Goal: Information Seeking & Learning: Learn about a topic

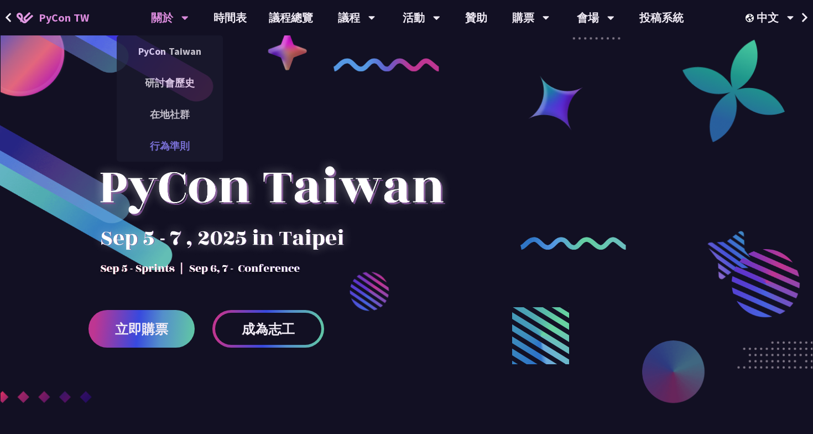
click at [174, 149] on link "行為準則" at bounding box center [170, 146] width 106 height 26
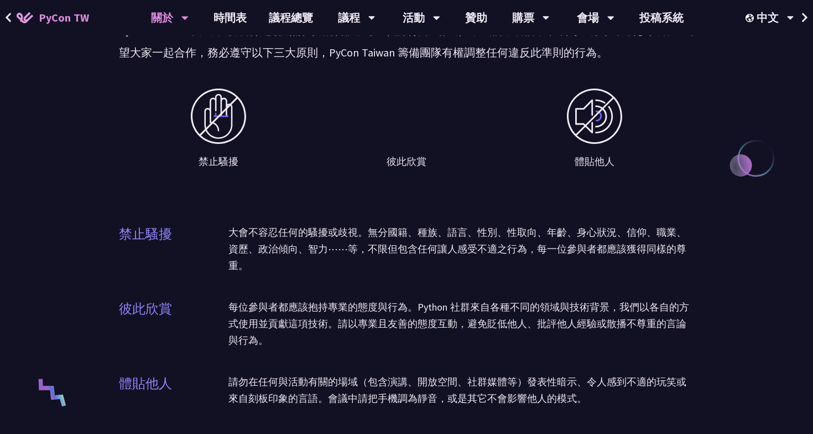
scroll to position [653, 0]
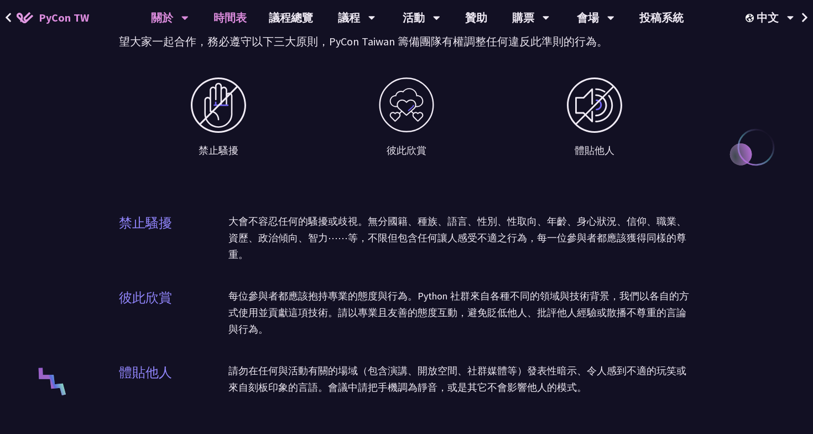
click at [241, 18] on link "時間表" at bounding box center [229, 17] width 55 height 35
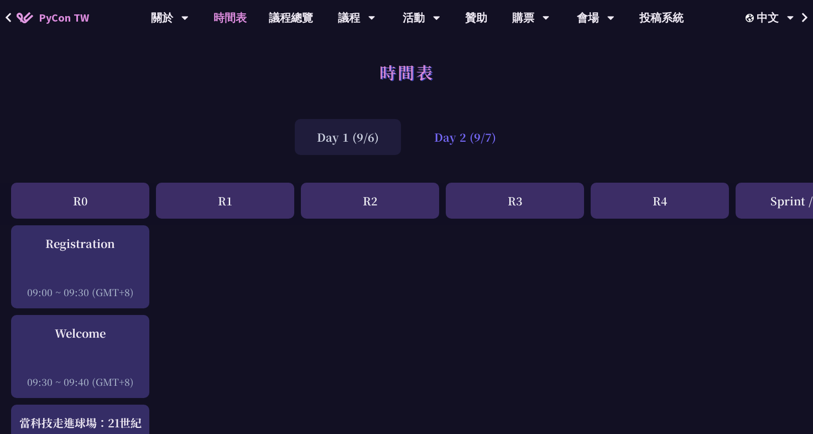
click at [461, 144] on div "Day 2 (9/7)" at bounding box center [465, 137] width 106 height 36
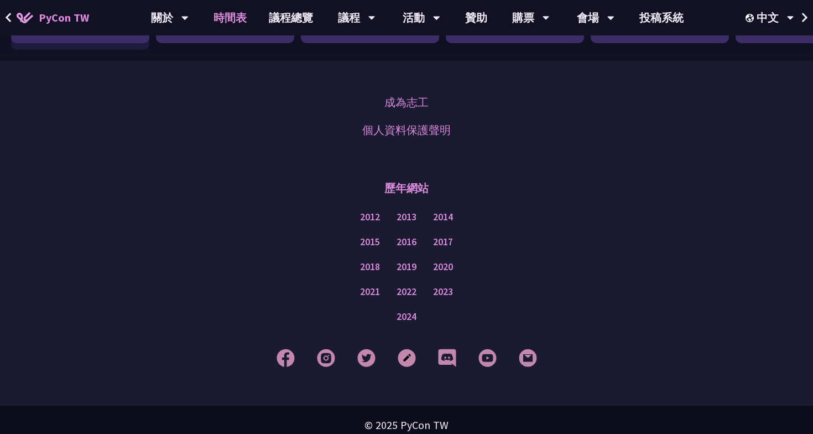
scroll to position [1913, 0]
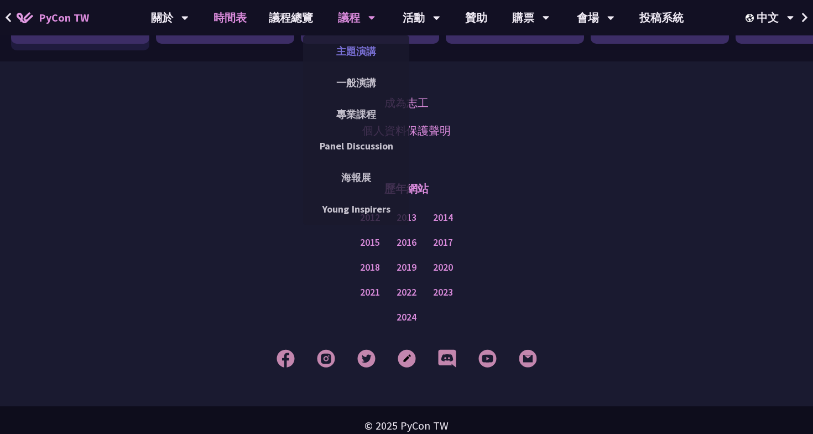
click at [362, 49] on link "主題演講" at bounding box center [356, 51] width 106 height 26
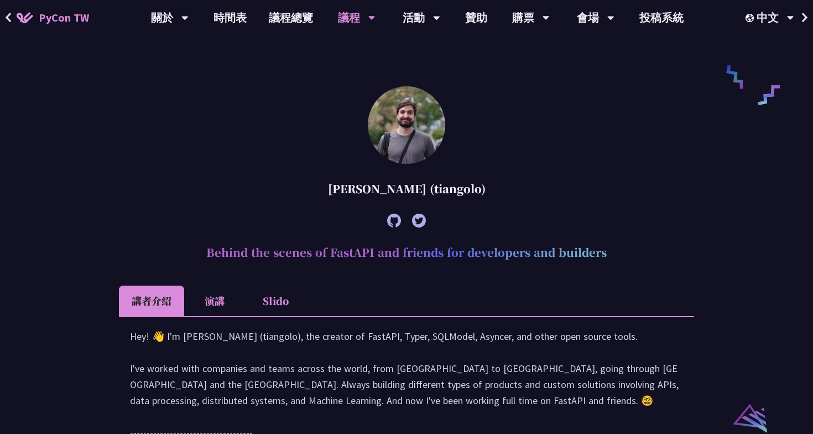
scroll to position [900, 0]
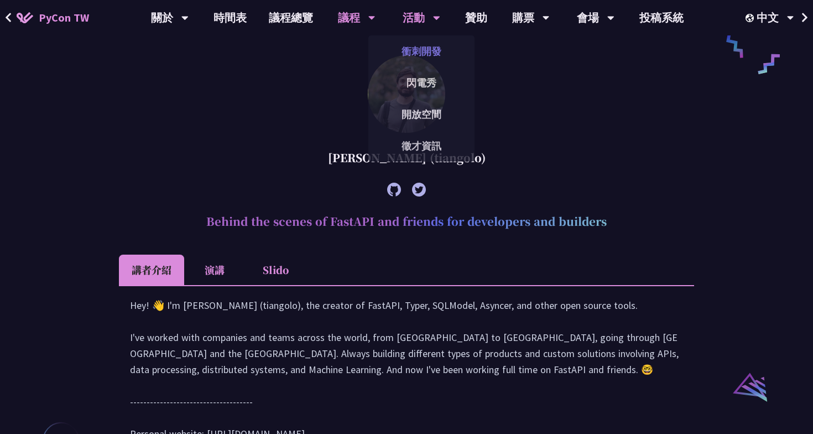
click at [427, 54] on link "衝刺開發" at bounding box center [421, 51] width 106 height 26
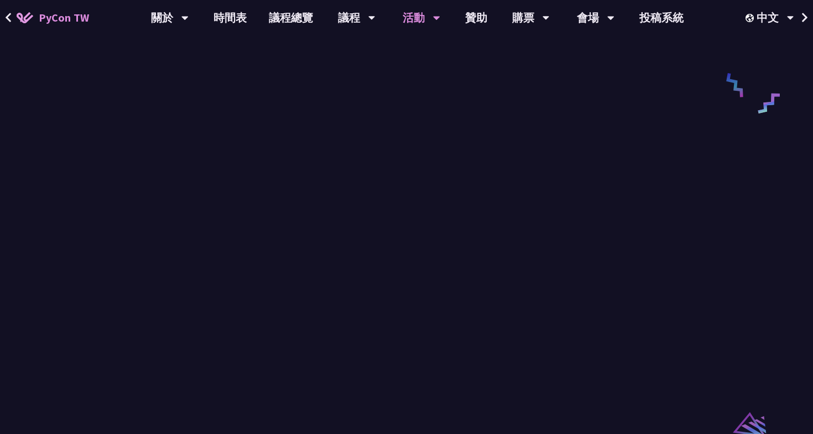
scroll to position [550, 0]
click at [441, 77] on link "閃電秀" at bounding box center [421, 83] width 106 height 26
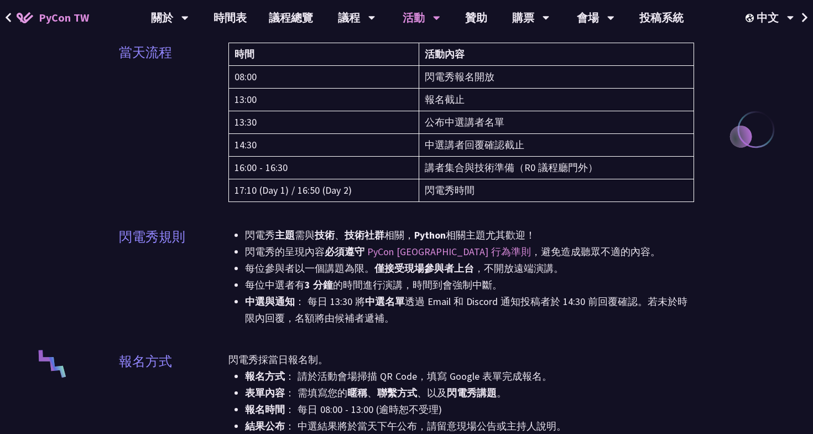
scroll to position [200, 0]
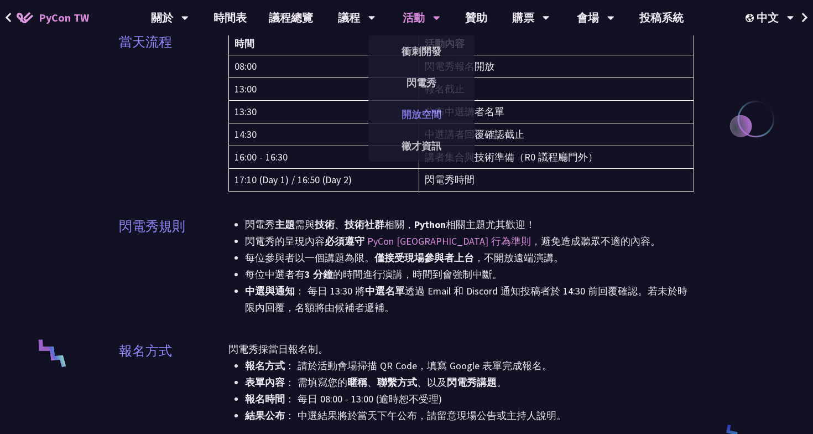
click at [430, 124] on link "開放空間" at bounding box center [421, 114] width 106 height 26
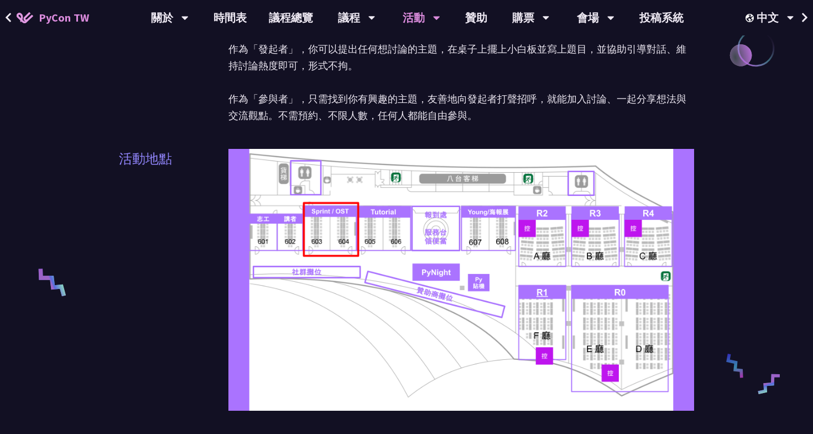
scroll to position [274, 0]
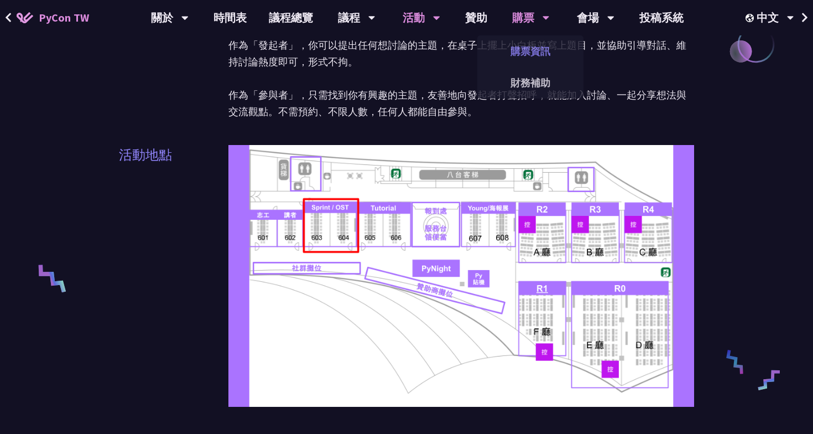
click at [526, 54] on link "購票資訊" at bounding box center [530, 51] width 106 height 26
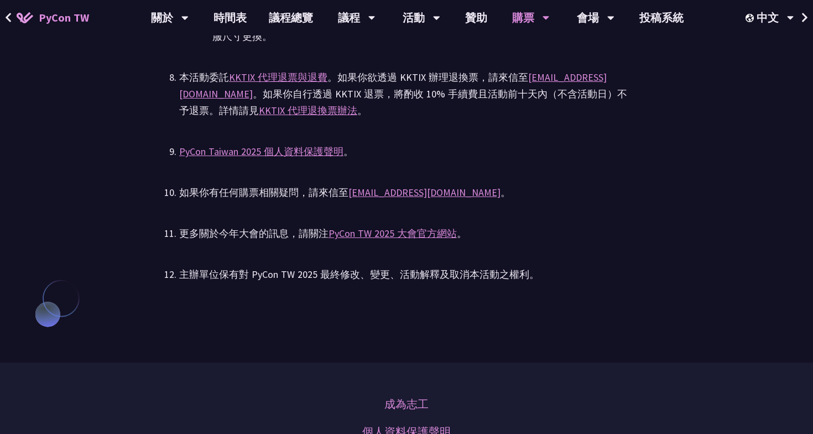
scroll to position [2466, 0]
click at [606, 56] on link "會場資訊" at bounding box center [596, 51] width 106 height 26
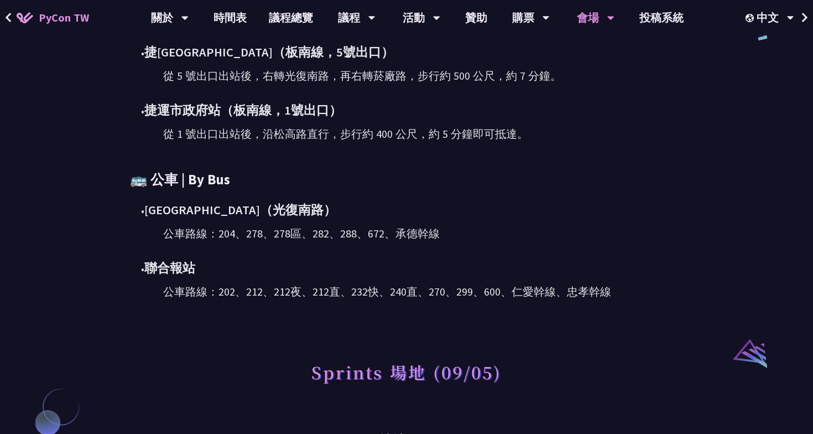
scroll to position [624, 0]
